Goal: Obtain resource: Obtain resource

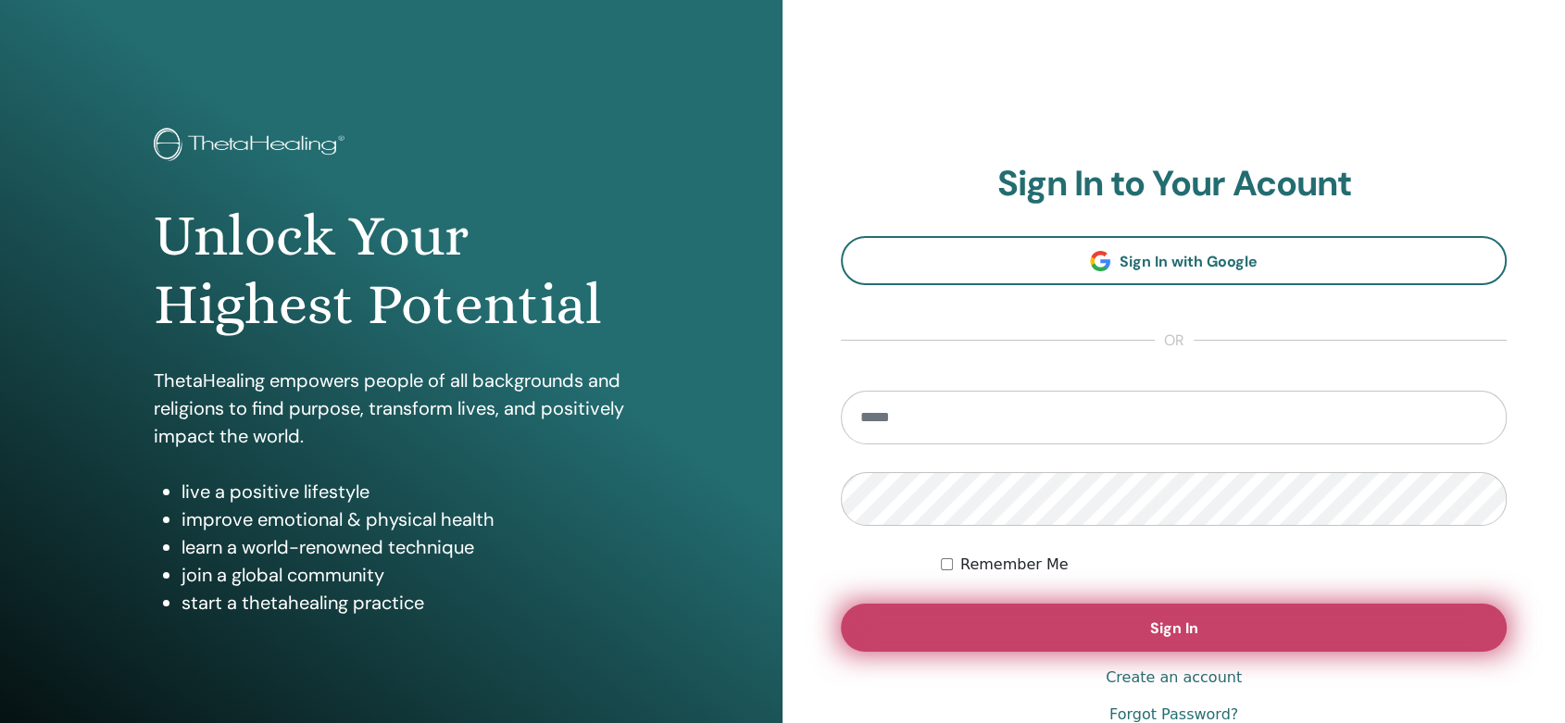
type input "**********"
click at [1178, 627] on span "Sign In" at bounding box center [1174, 627] width 48 height 19
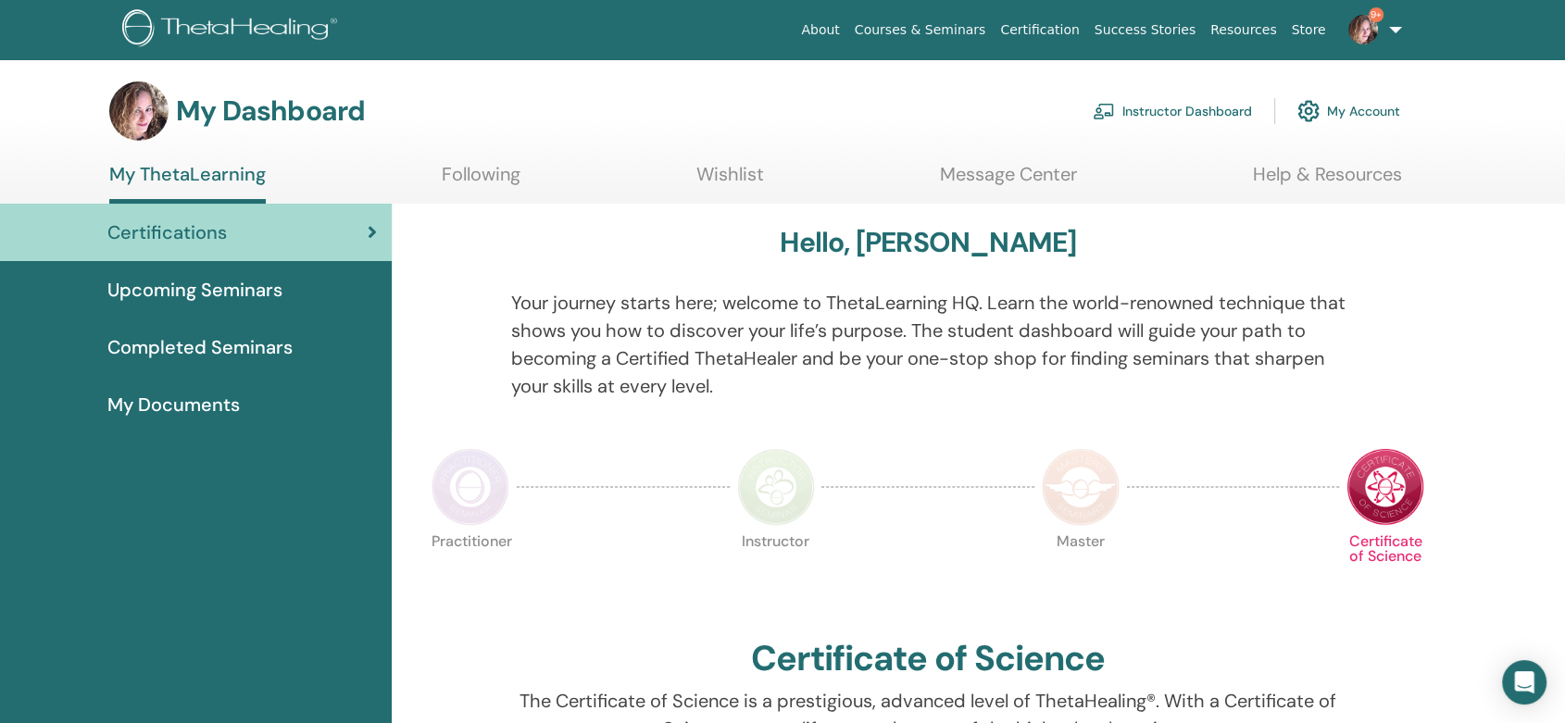
click at [1151, 111] on link "Instructor Dashboard" at bounding box center [1171, 111] width 159 height 41
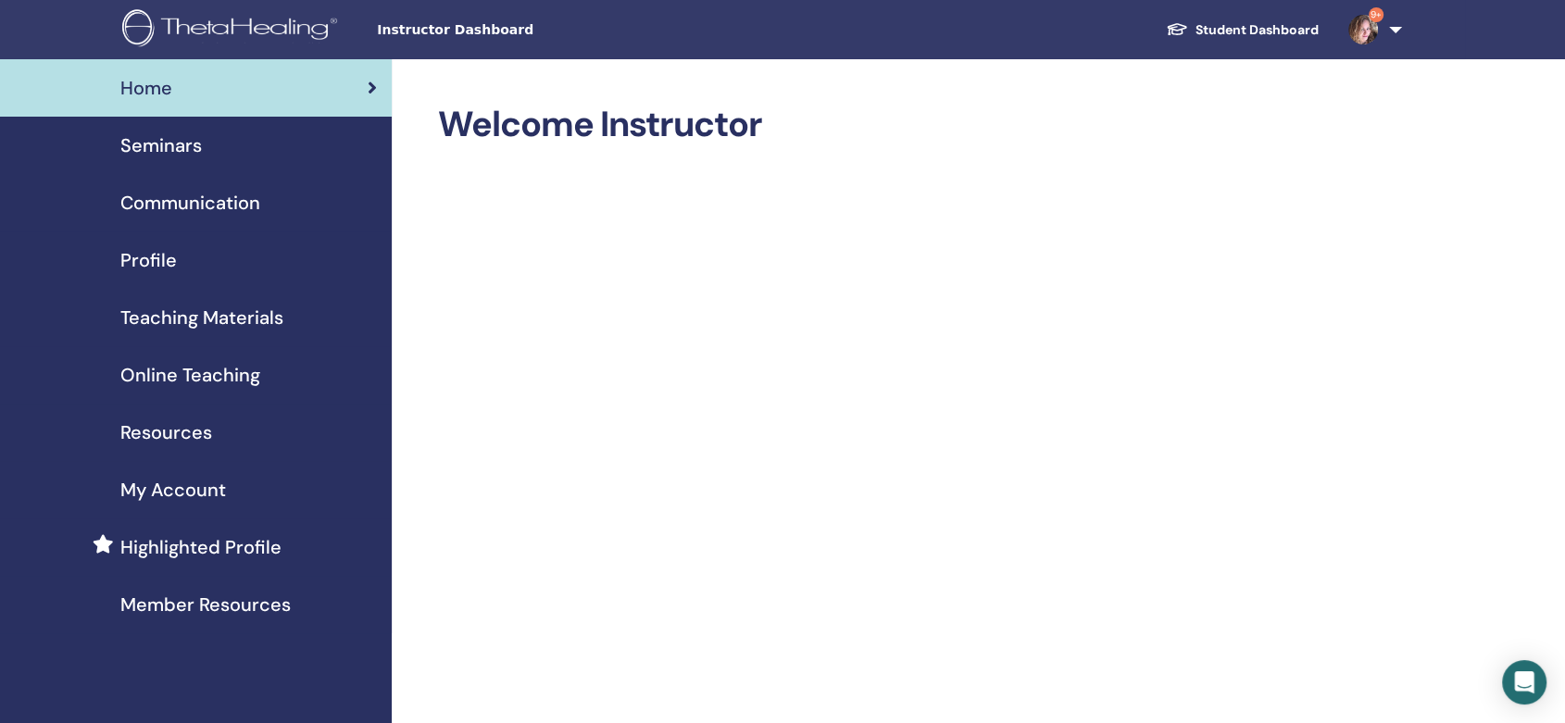
click at [194, 314] on span "Teaching Materials" at bounding box center [201, 318] width 163 height 28
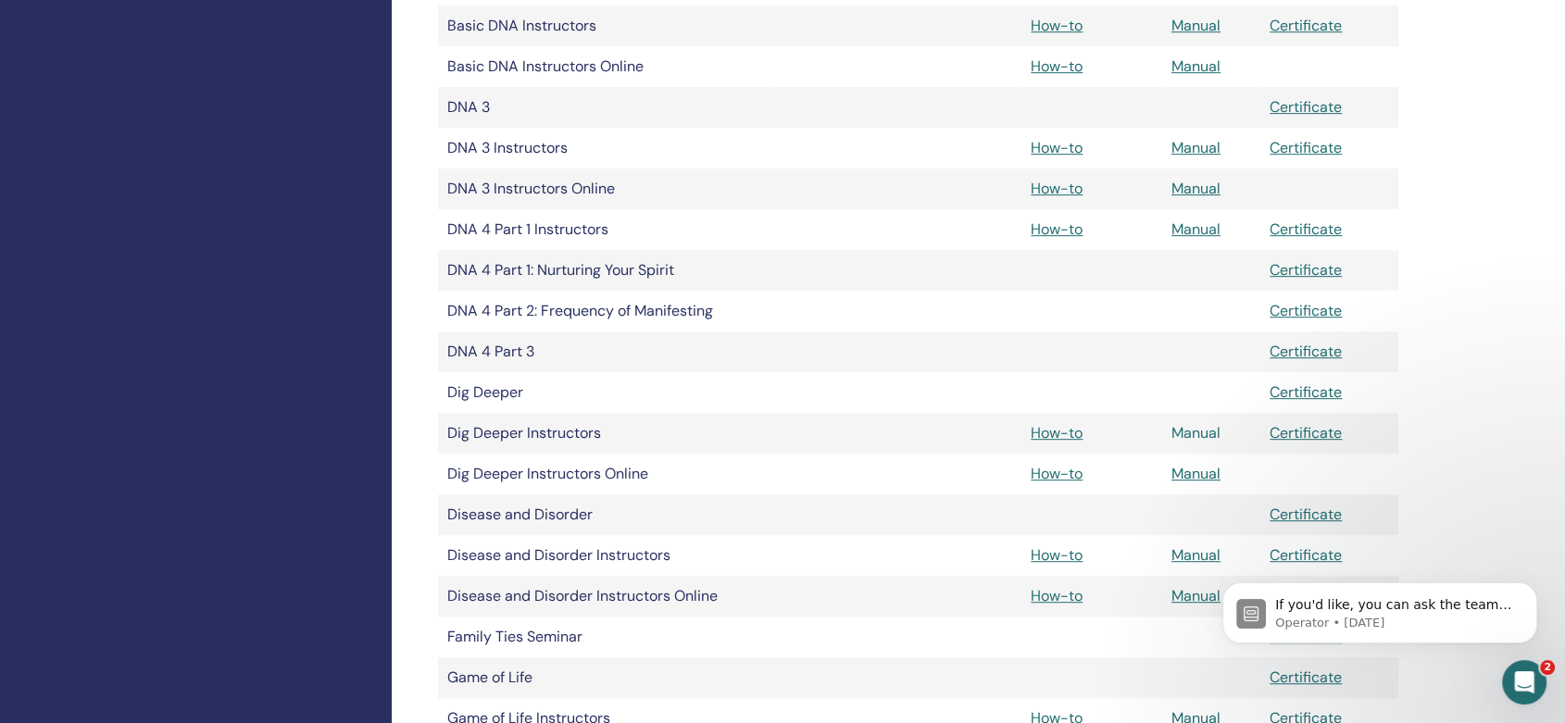
click at [1200, 431] on link "Manual" at bounding box center [1195, 432] width 49 height 19
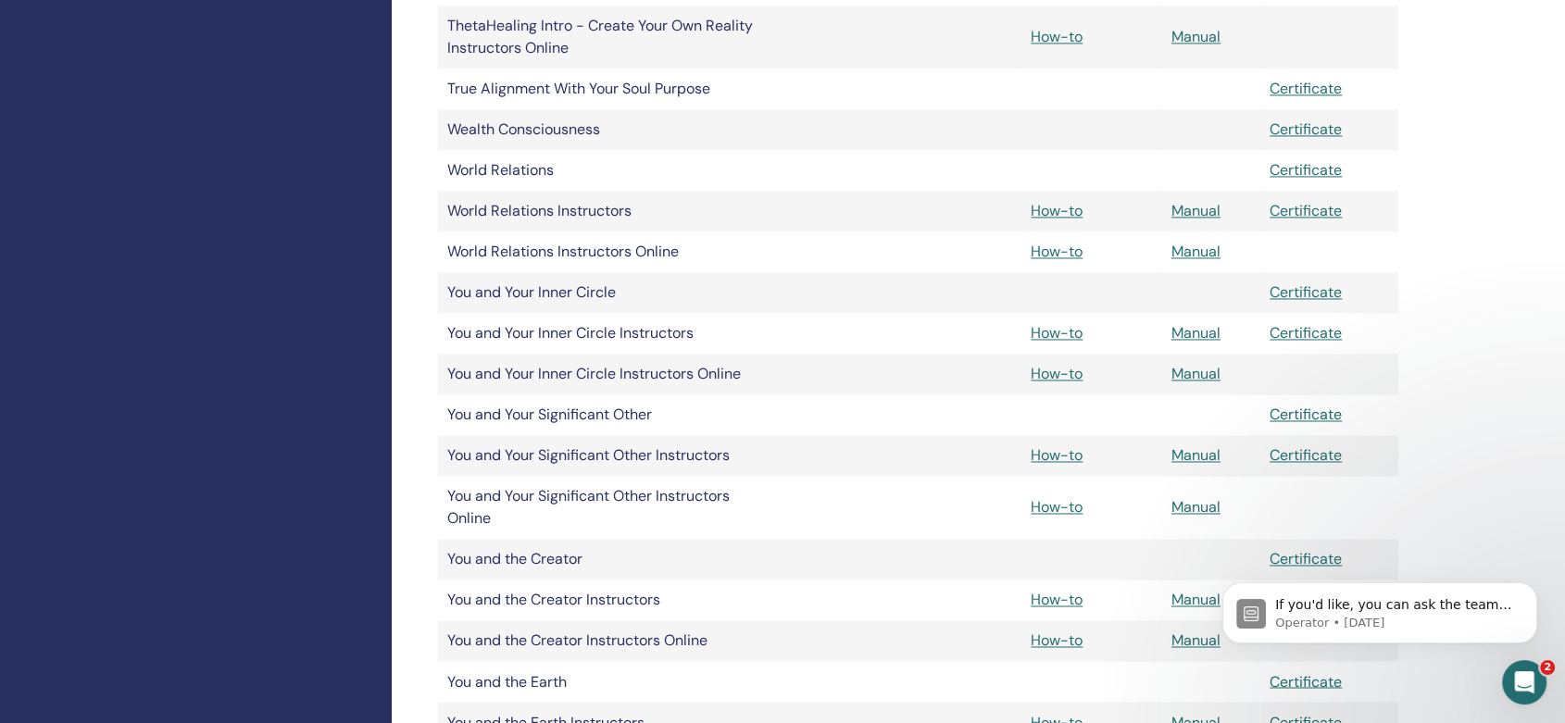
scroll to position [2880, 0]
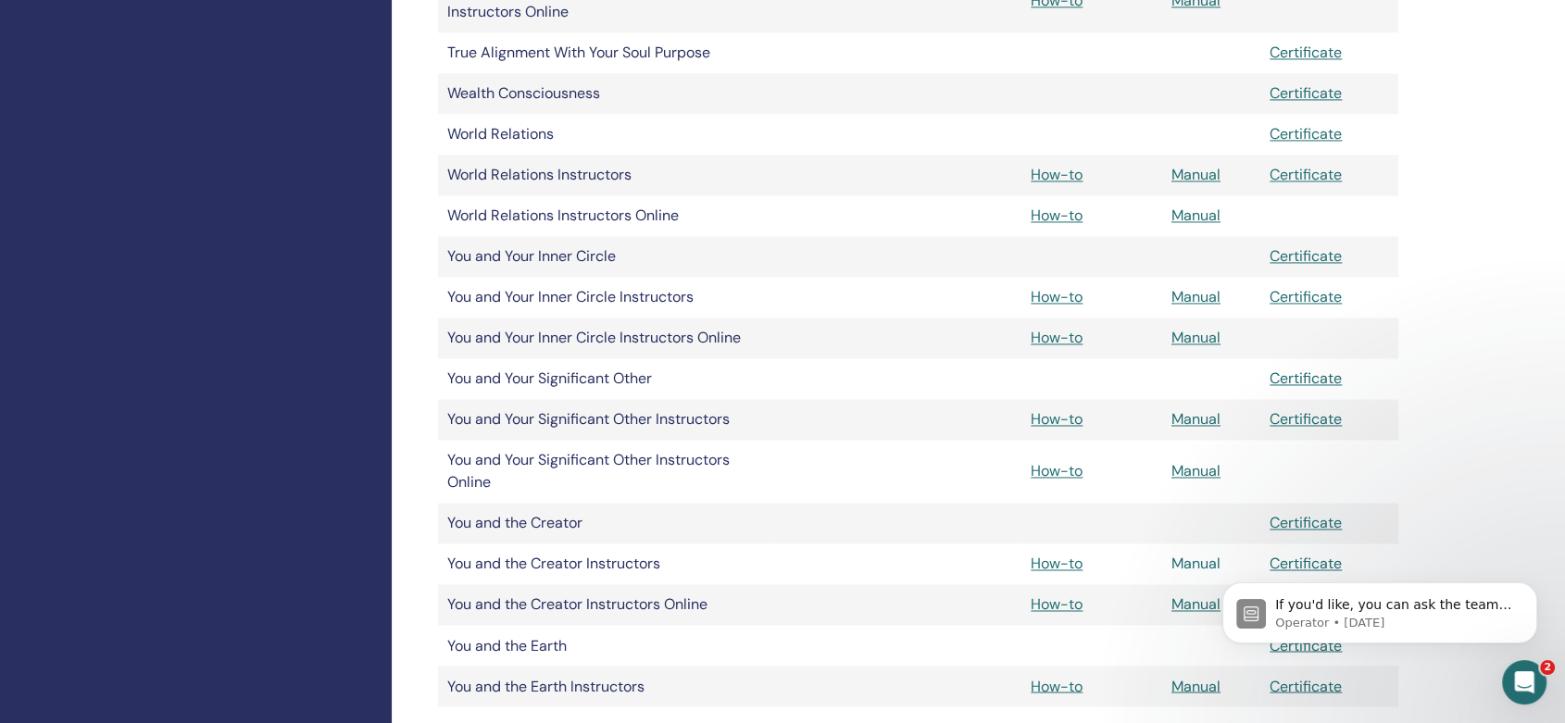
click at [1201, 568] on link "Manual" at bounding box center [1195, 563] width 49 height 19
